Goal: Navigation & Orientation: Find specific page/section

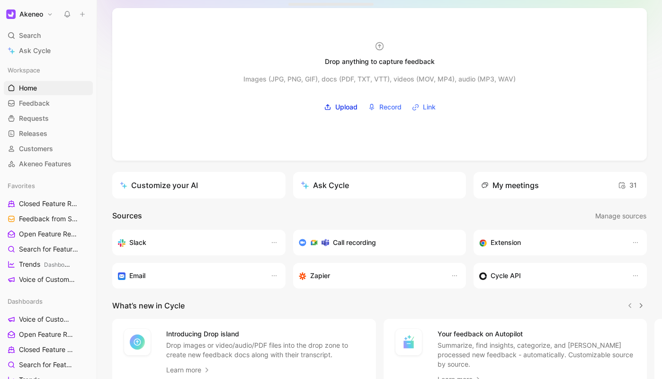
scroll to position [115, 0]
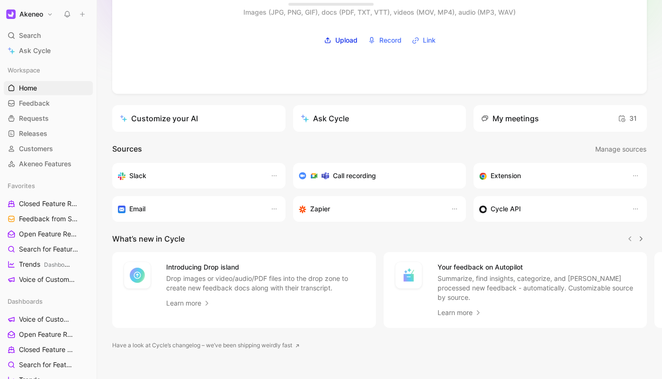
click at [28, 17] on h1 "Akeneo" at bounding box center [31, 14] width 24 height 9
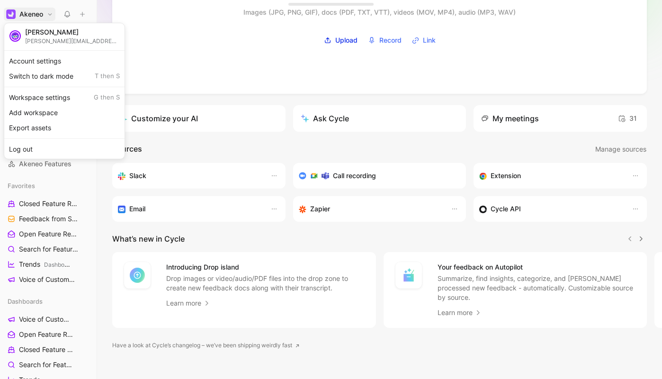
click at [53, 97] on div "Workspace settings G then S" at bounding box center [64, 97] width 117 height 15
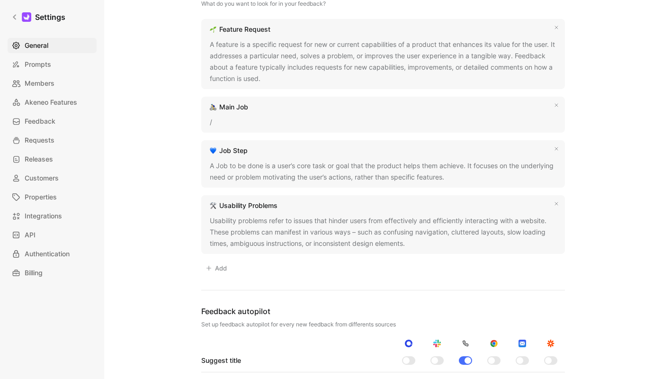
scroll to position [832, 0]
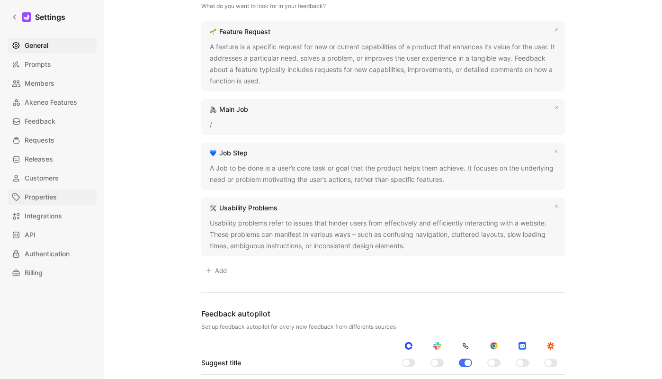
click at [80, 193] on link "Properties" at bounding box center [52, 196] width 89 height 15
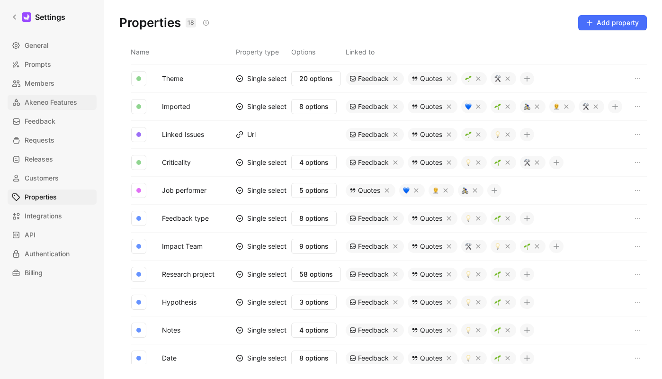
click at [39, 105] on span "Akeneo Features" at bounding box center [51, 102] width 53 height 11
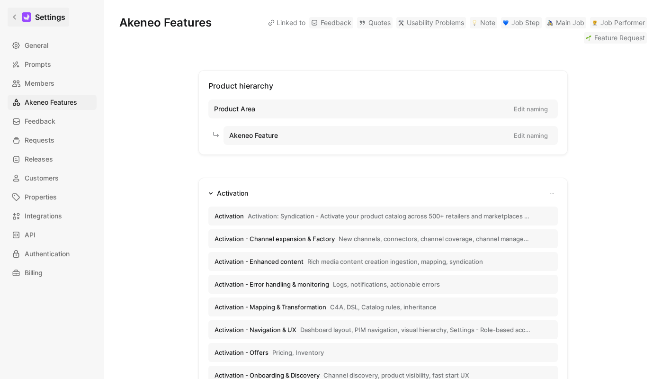
click at [33, 13] on link "Settings" at bounding box center [39, 17] width 62 height 19
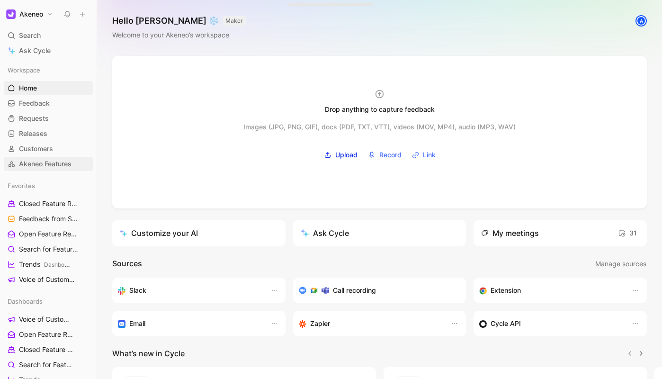
click at [40, 159] on span "Akeneo Features" at bounding box center [45, 163] width 53 height 9
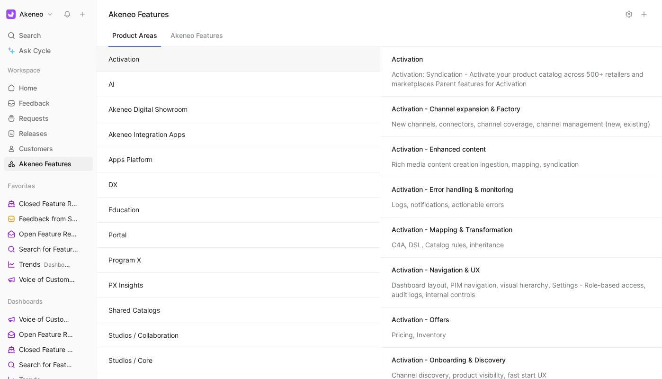
click at [209, 36] on button "Akeneo Features" at bounding box center [197, 38] width 60 height 18
